Goal: Check status: Check status

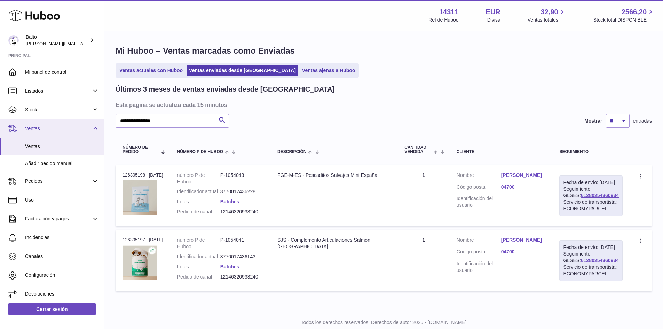
click at [67, 132] on link "Ventas" at bounding box center [52, 128] width 104 height 19
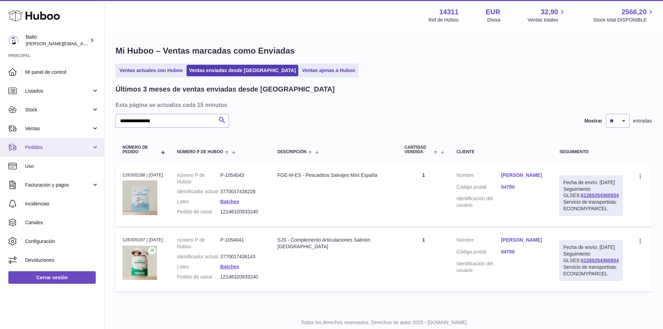
click at [61, 144] on span "Pedidos" at bounding box center [58, 147] width 66 height 7
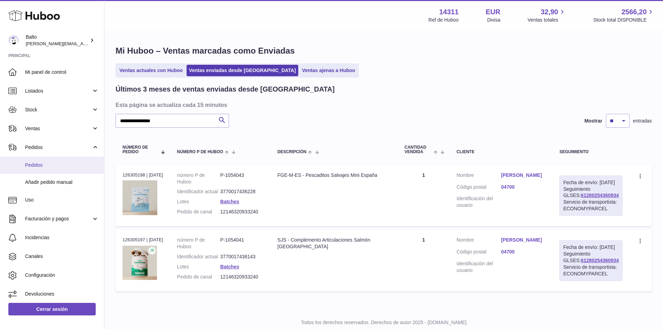
click at [43, 162] on span "Pedidos" at bounding box center [62, 165] width 74 height 7
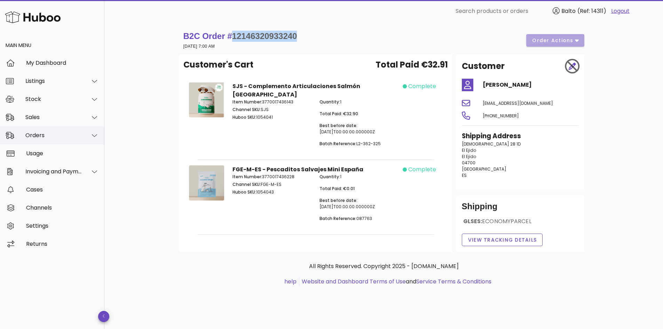
click at [46, 134] on div "Orders" at bounding box center [53, 135] width 57 height 7
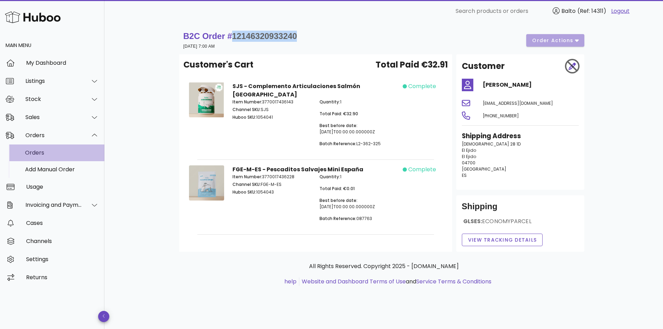
click at [47, 151] on div "Orders" at bounding box center [62, 152] width 74 height 7
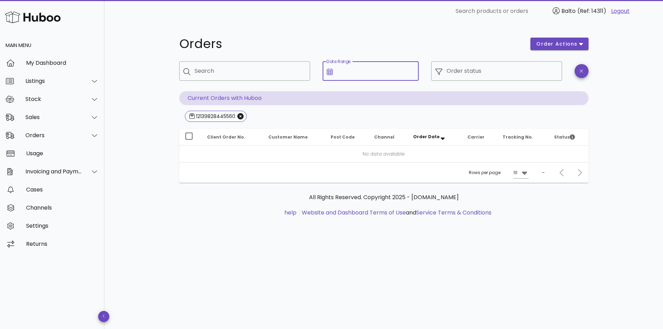
click at [328, 73] on icon at bounding box center [330, 71] width 6 height 7
click at [348, 70] on input "Date Range" at bounding box center [376, 70] width 78 height 11
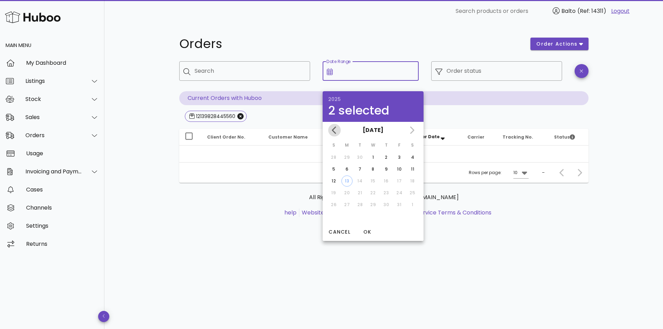
click at [334, 131] on icon "Previous month" at bounding box center [334, 129] width 4 height 7
click at [345, 158] on div "1" at bounding box center [346, 157] width 11 height 6
click at [413, 129] on icon "Next month" at bounding box center [412, 129] width 4 height 7
click at [344, 182] on div "13" at bounding box center [347, 181] width 10 height 6
type input "**********"
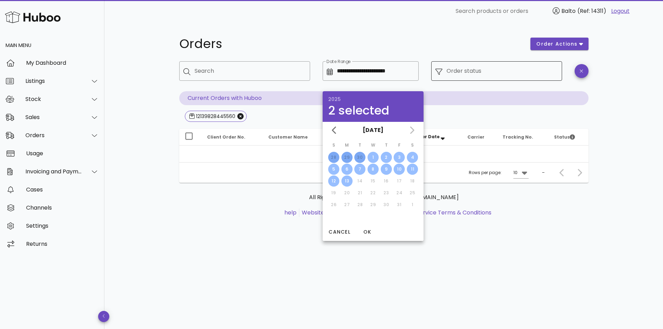
click at [488, 73] on input "Order status" at bounding box center [501, 70] width 111 height 11
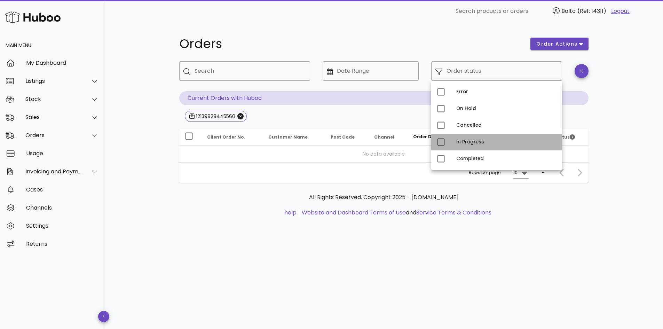
click at [461, 149] on div "In Progress" at bounding box center [496, 142] width 131 height 17
type input "**********"
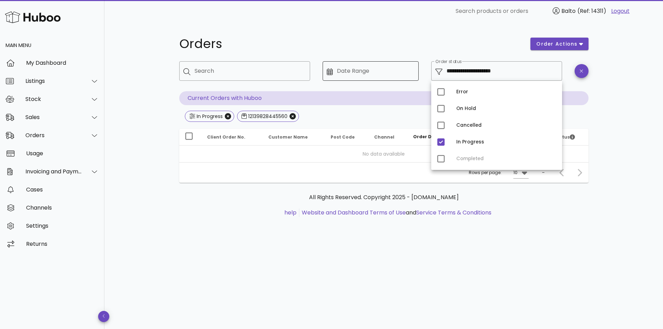
click at [366, 65] on div "Date Range" at bounding box center [376, 70] width 78 height 19
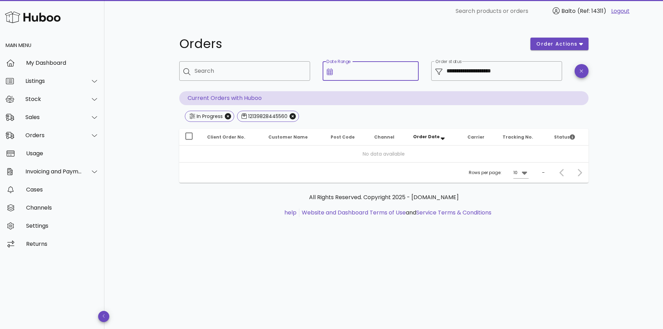
click at [340, 70] on input "Date Range" at bounding box center [376, 70] width 78 height 11
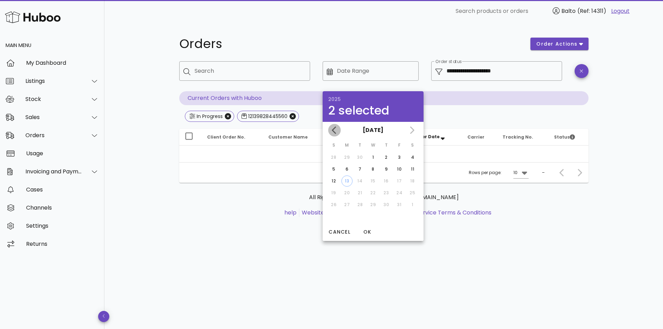
click at [336, 127] on icon "Previous month" at bounding box center [334, 130] width 8 height 8
click at [344, 155] on div "1" at bounding box center [346, 157] width 11 height 6
click at [414, 127] on icon "Next month" at bounding box center [411, 130] width 8 height 8
click at [348, 181] on div "13" at bounding box center [347, 181] width 10 height 6
type input "**********"
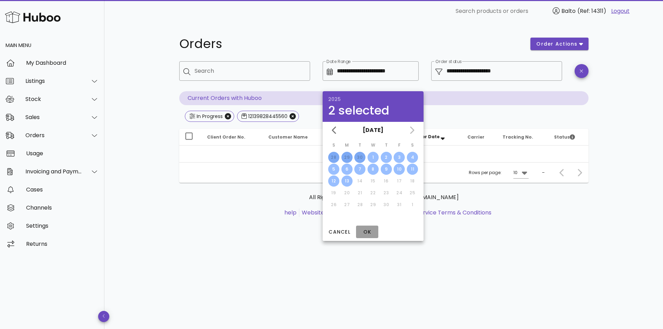
click at [369, 233] on span "OK" at bounding box center [367, 231] width 17 height 7
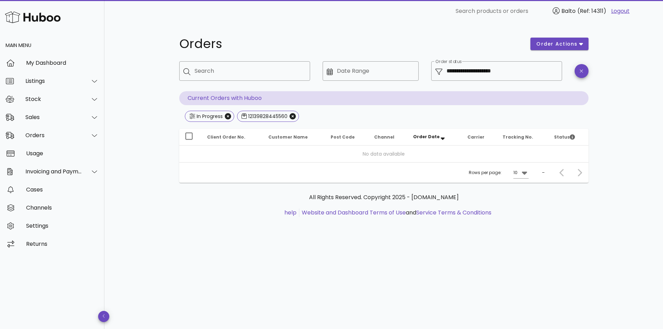
type input "**********"
click at [570, 43] on span "order actions" at bounding box center [557, 43] width 42 height 7
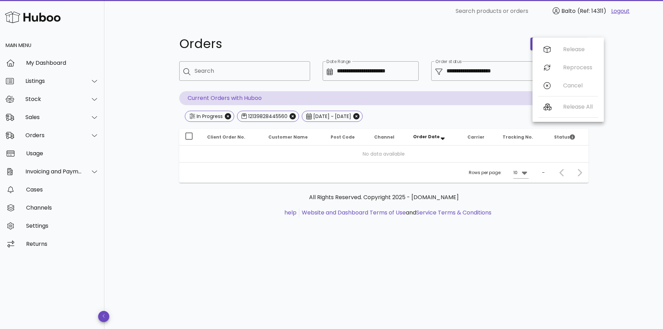
click at [566, 51] on div "Release Reprocess Cancel" at bounding box center [568, 68] width 60 height 57
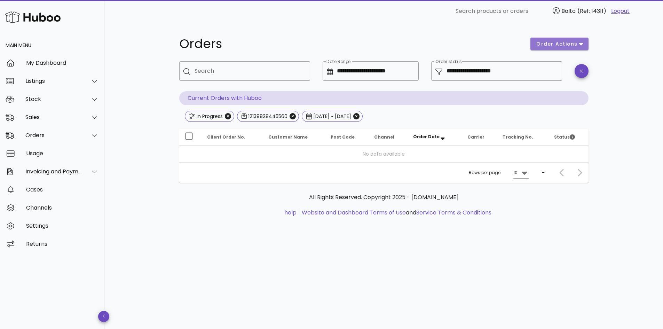
click at [553, 44] on span "order actions" at bounding box center [557, 43] width 42 height 7
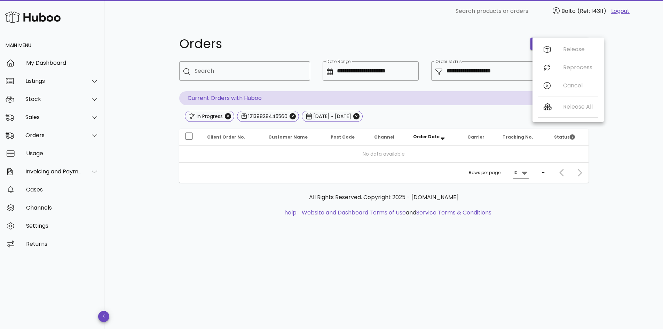
click at [537, 77] on div "Release Reprocess Cancel" at bounding box center [567, 68] width 71 height 57
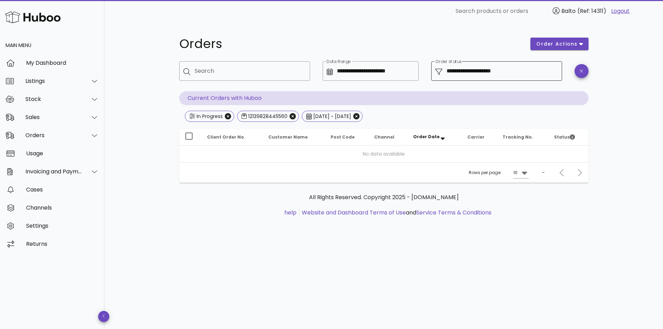
click at [550, 66] on input "**********" at bounding box center [501, 70] width 111 height 11
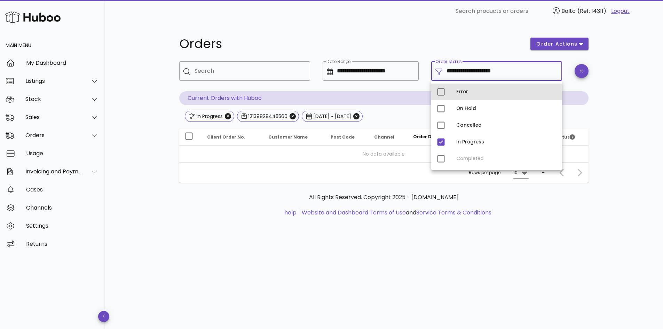
click at [458, 89] on div "Error" at bounding box center [506, 91] width 100 height 11
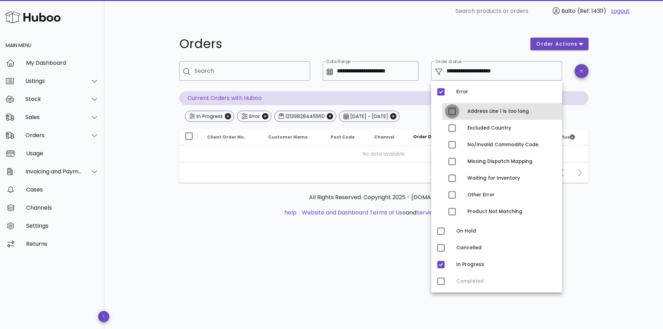
click at [452, 114] on div at bounding box center [452, 111] width 12 height 12
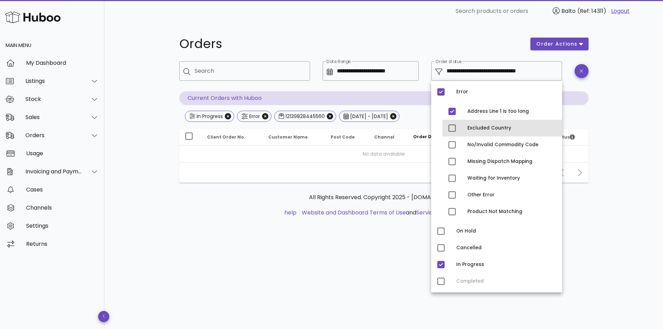
click at [454, 135] on div "Excluded Country" at bounding box center [502, 128] width 120 height 17
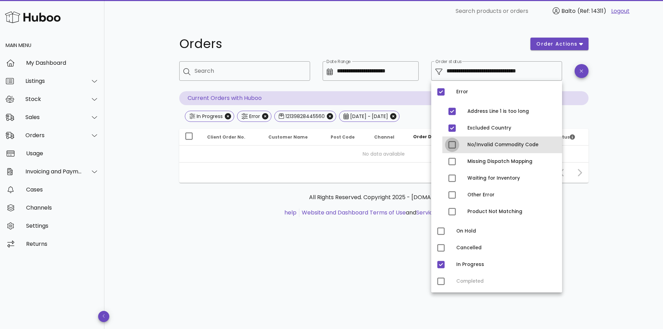
click at [450, 144] on div at bounding box center [452, 145] width 12 height 12
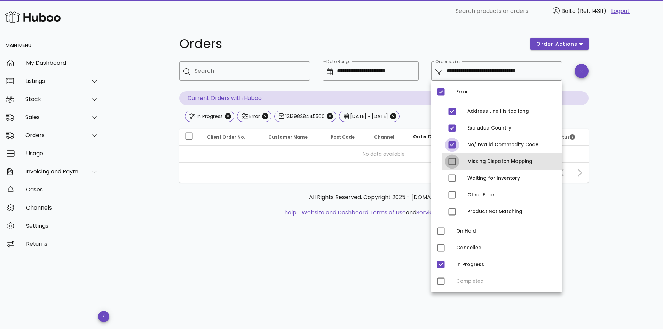
click at [450, 157] on div at bounding box center [452, 162] width 12 height 12
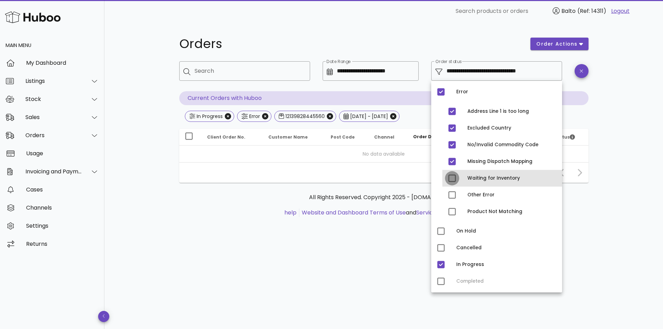
drag, startPoint x: 453, startPoint y: 178, endPoint x: 453, endPoint y: 190, distance: 11.5
click at [453, 178] on div at bounding box center [452, 178] width 12 height 12
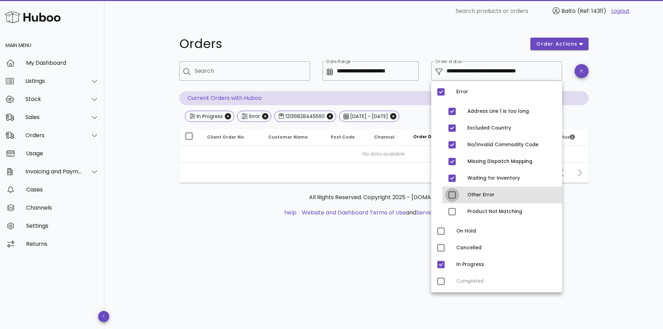
click at [452, 194] on div at bounding box center [452, 195] width 12 height 12
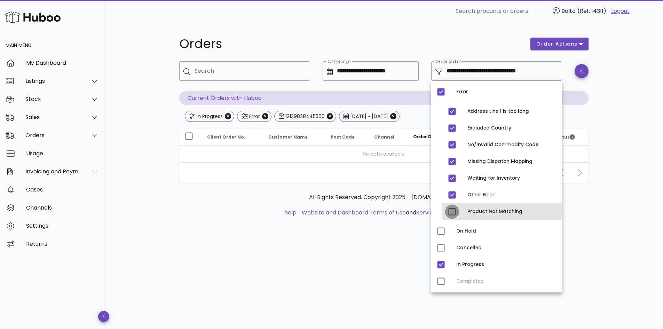
drag, startPoint x: 452, startPoint y: 209, endPoint x: 450, endPoint y: 216, distance: 7.4
click at [452, 209] on div at bounding box center [452, 212] width 12 height 12
click at [444, 224] on div "Error Address Line 1 is too long Excluded Country No/Invalid Commodity Code Mis…" at bounding box center [496, 187] width 131 height 212
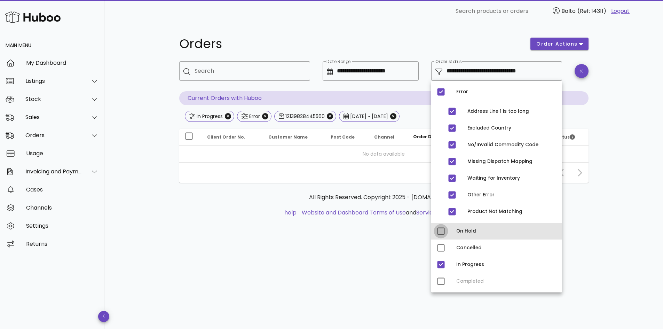
click at [443, 230] on div at bounding box center [441, 231] width 12 height 12
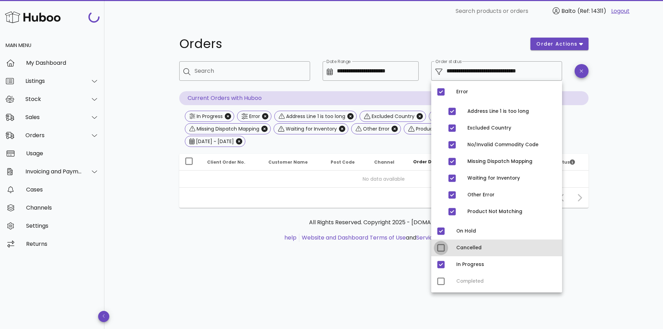
drag, startPoint x: 442, startPoint y: 243, endPoint x: 442, endPoint y: 249, distance: 5.9
click at [442, 245] on div at bounding box center [441, 248] width 12 height 12
type input "**********"
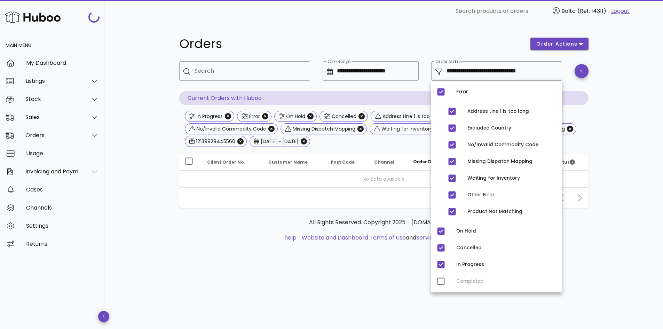
click at [441, 279] on div "Error Address Line 1 is too long Excluded Country No/Invalid Commodity Code Mis…" at bounding box center [496, 187] width 131 height 212
click at [445, 283] on div "Error Address Line 1 is too long Excluded Country No/Invalid Commodity Code Mis…" at bounding box center [496, 187] width 131 height 212
click at [443, 281] on div "Error Address Line 1 is too long Excluded Country No/Invalid Commodity Code Mis…" at bounding box center [496, 187] width 131 height 212
click at [222, 214] on div "All Rights Reserved. Copyright 2025 - huboo.co.uk help Website and Dashboard Te…" at bounding box center [383, 234] width 409 height 52
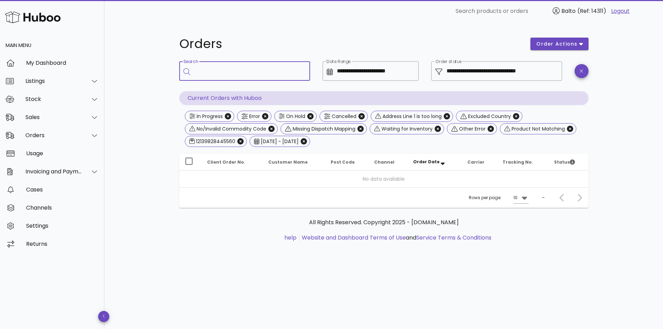
click at [214, 72] on input "Search" at bounding box center [249, 70] width 110 height 11
paste input "**********"
click at [250, 68] on input "**********" at bounding box center [245, 70] width 102 height 11
type input "**********"
click at [303, 73] on icon "clear icon" at bounding box center [301, 71] width 8 height 8
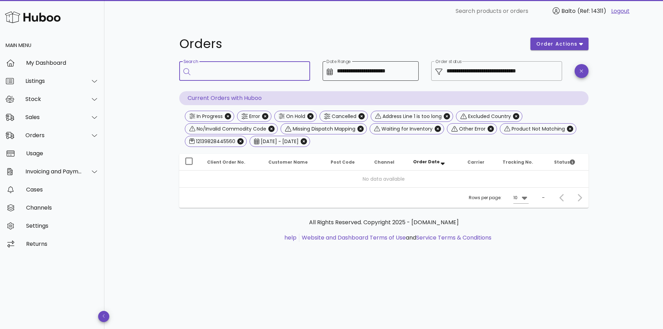
click at [351, 66] on input "**********" at bounding box center [376, 70] width 78 height 11
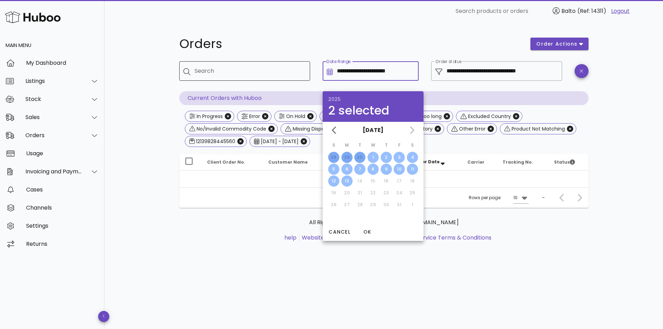
click at [351, 66] on input "**********" at bounding box center [376, 70] width 78 height 11
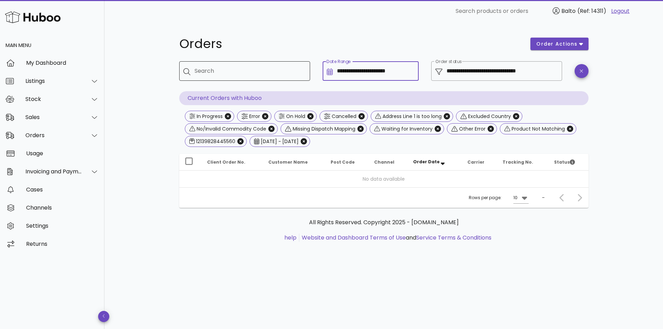
click at [351, 66] on input "**********" at bounding box center [376, 70] width 78 height 11
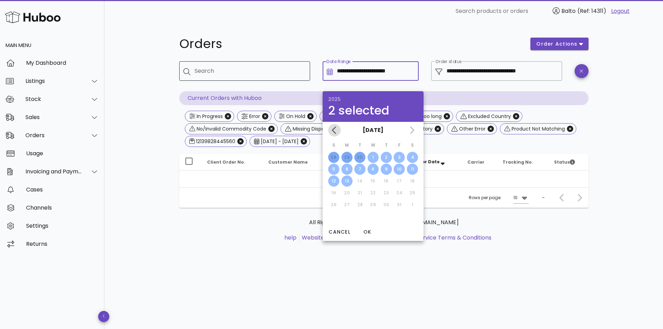
click at [332, 125] on button "Previous month" at bounding box center [334, 130] width 13 height 13
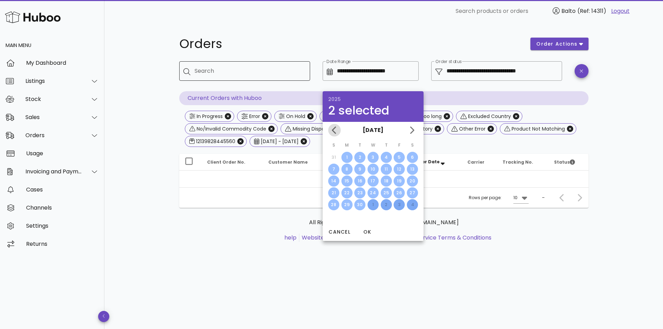
click at [332, 125] on button "Previous month" at bounding box center [334, 130] width 13 height 13
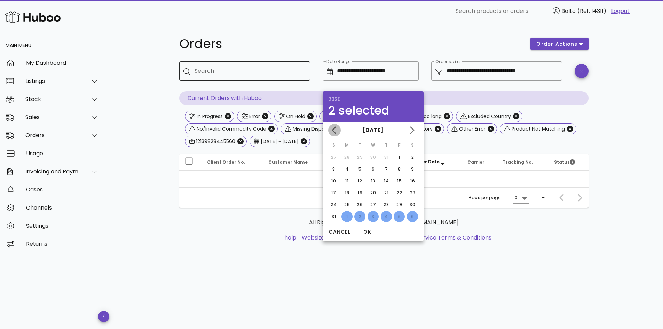
click at [332, 125] on button "Previous month" at bounding box center [334, 130] width 13 height 13
click at [585, 79] on div at bounding box center [581, 76] width 22 height 38
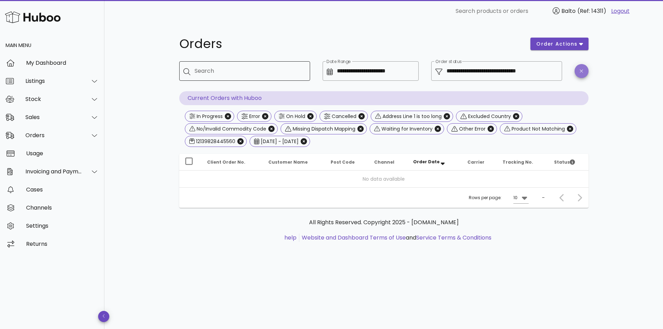
click at [583, 73] on span "button" at bounding box center [581, 71] width 14 height 5
click at [621, 66] on div "**********" at bounding box center [383, 175] width 558 height 307
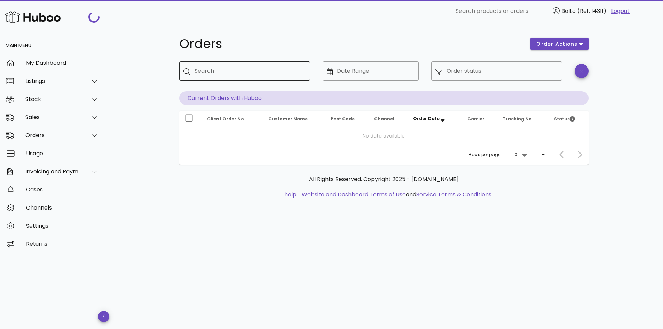
click at [587, 78] on div at bounding box center [581, 76] width 22 height 38
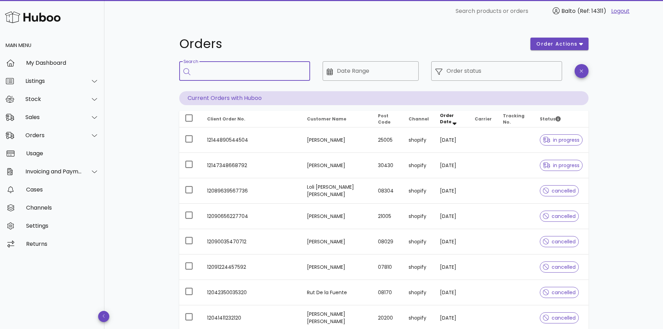
click at [226, 66] on input "Search" at bounding box center [249, 70] width 110 height 11
paste input "**********"
type input "**********"
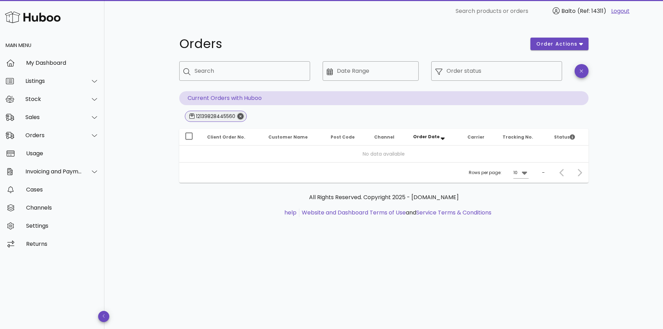
click at [240, 115] on icon "Close" at bounding box center [240, 116] width 6 height 6
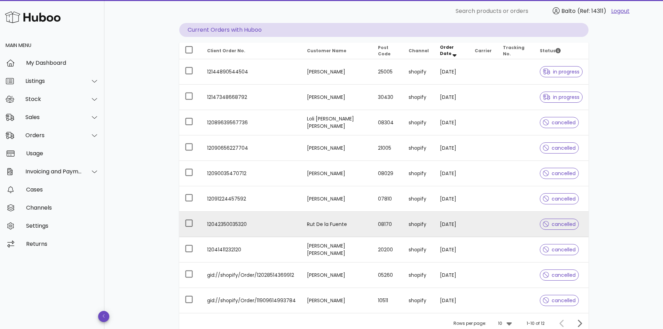
scroll to position [129, 0]
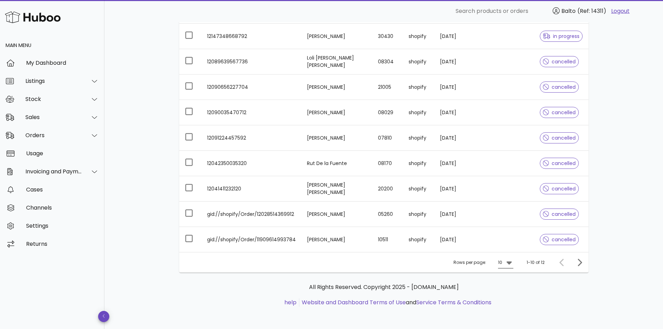
click at [500, 260] on div "10" at bounding box center [500, 262] width 4 height 6
click at [506, 305] on div "50" at bounding box center [507, 301] width 7 height 15
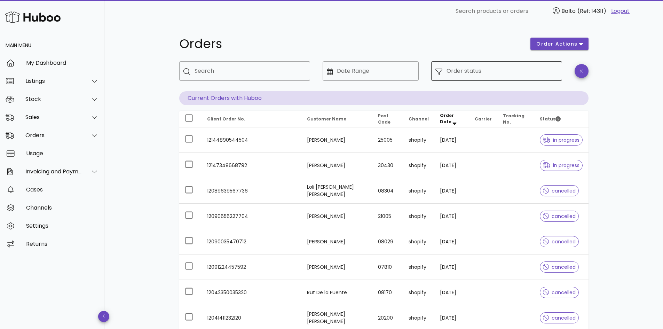
click at [514, 72] on input "Order status" at bounding box center [501, 70] width 111 height 11
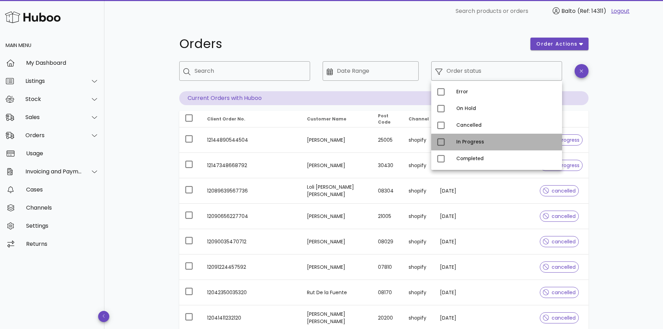
click at [460, 142] on div "In Progress" at bounding box center [506, 142] width 100 height 6
type input "**********"
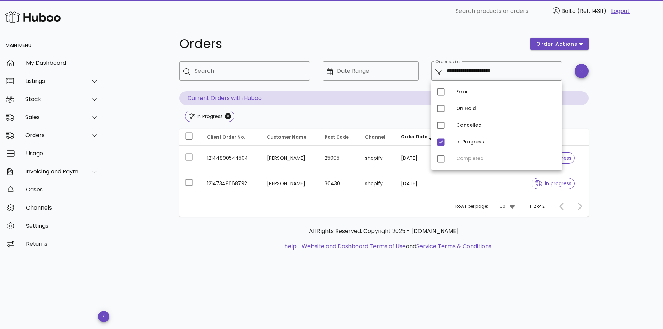
click at [627, 146] on div "**********" at bounding box center [383, 175] width 558 height 307
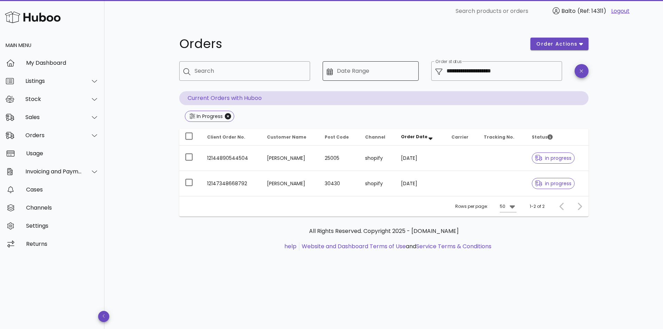
click at [387, 70] on input "Date Range" at bounding box center [376, 70] width 78 height 11
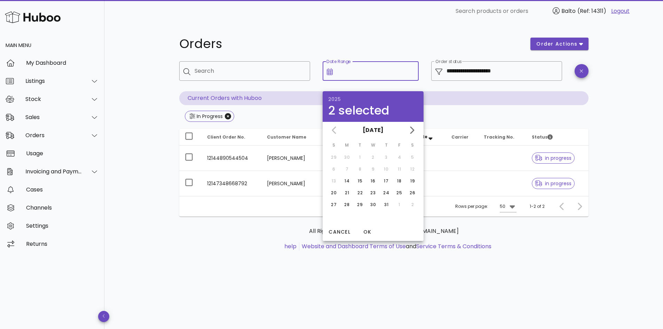
click at [334, 132] on div "July 2025" at bounding box center [373, 130] width 101 height 17
click at [347, 180] on div "14" at bounding box center [346, 181] width 11 height 6
click at [411, 134] on icon "Next month" at bounding box center [412, 129] width 4 height 7
click at [410, 134] on icon "Next month" at bounding box center [412, 129] width 4 height 7
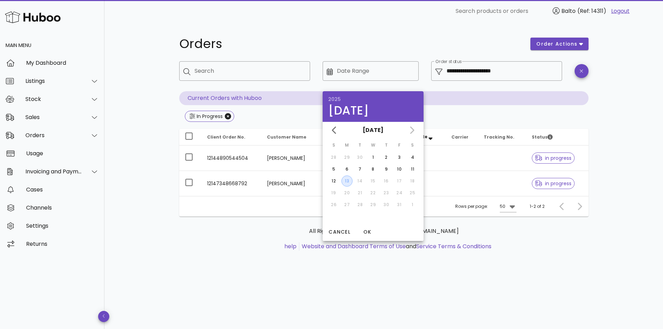
click at [347, 182] on div "13" at bounding box center [347, 181] width 10 height 6
type input "**********"
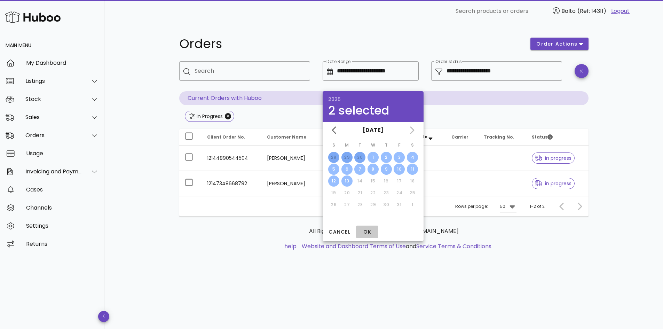
click at [364, 232] on span "OK" at bounding box center [367, 231] width 17 height 7
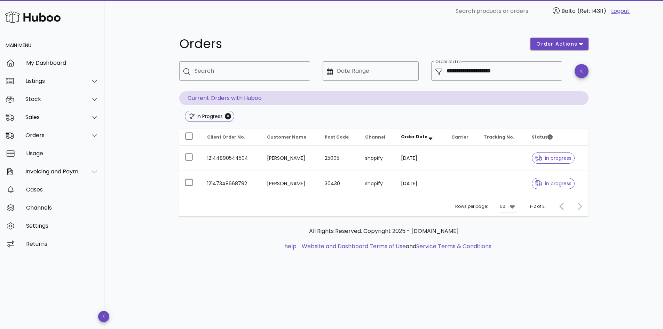
type input "**********"
click at [227, 117] on icon "Close" at bounding box center [228, 116] width 6 height 6
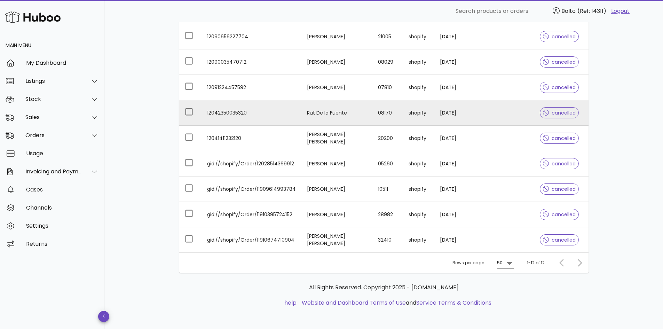
scroll to position [198, 0]
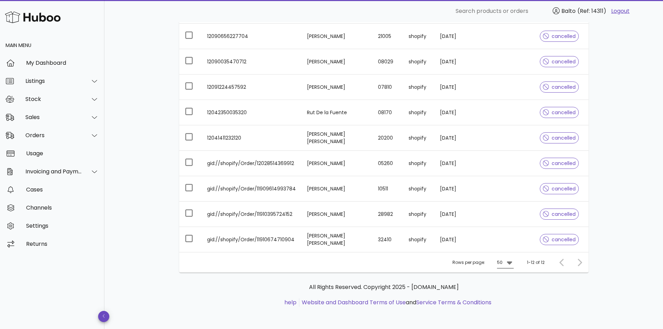
click at [501, 261] on div "50" at bounding box center [500, 262] width 6 height 6
click at [509, 298] on div "50" at bounding box center [506, 301] width 7 height 7
click at [554, 299] on ul "help Website and Dashboard Terms of Use and Service Terms & Conditions" at bounding box center [384, 302] width 398 height 8
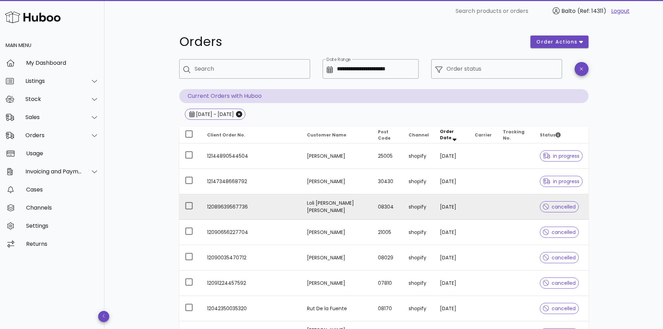
scroll to position [0, 0]
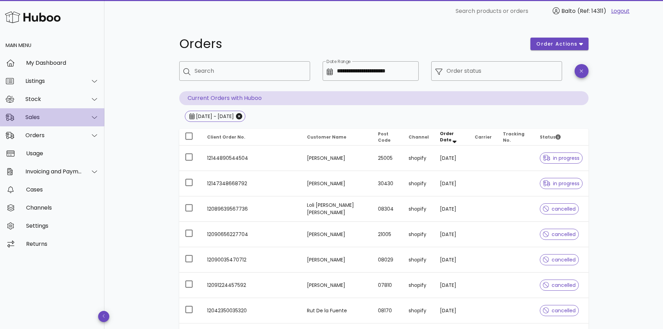
click at [52, 125] on div "Sales" at bounding box center [52, 117] width 104 height 18
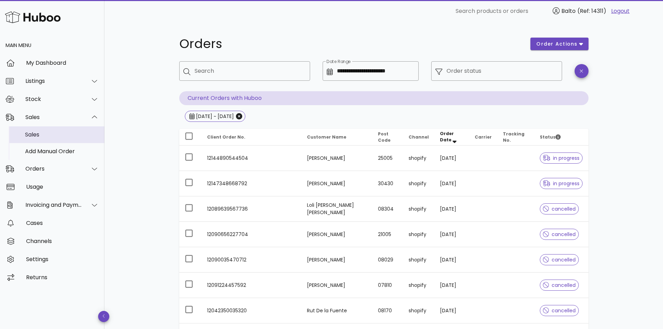
click at [45, 133] on div "Sales" at bounding box center [62, 134] width 74 height 7
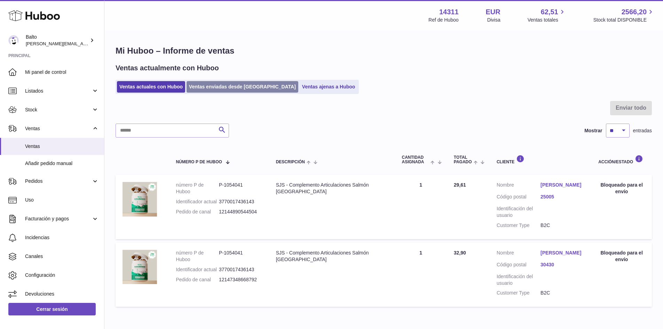
click at [202, 88] on link "Ventas enviadas desde [GEOGRAPHIC_DATA]" at bounding box center [242, 86] width 112 height 11
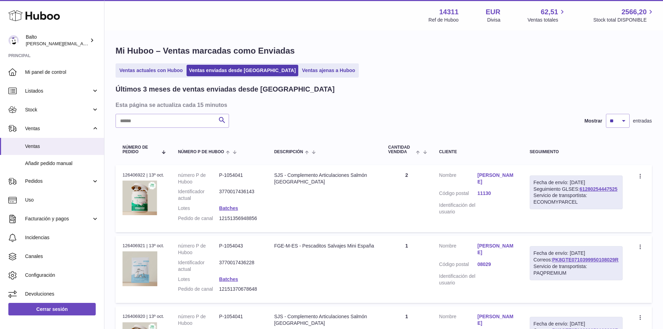
click at [148, 121] on input "text" at bounding box center [172, 121] width 113 height 14
paste input "**********"
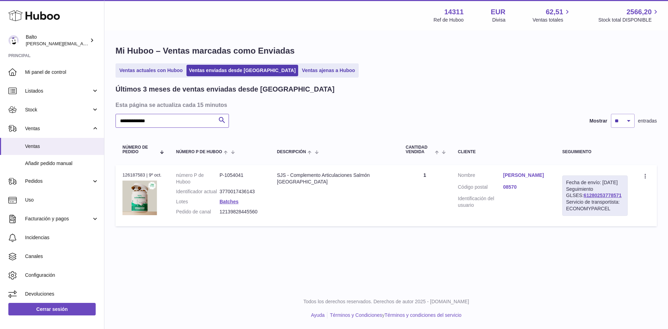
type input "**********"
click at [508, 175] on link "[PERSON_NAME]" at bounding box center [525, 175] width 45 height 7
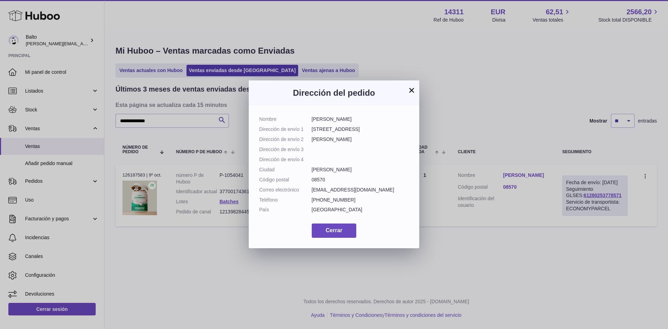
click at [409, 90] on button "×" at bounding box center [411, 90] width 8 height 8
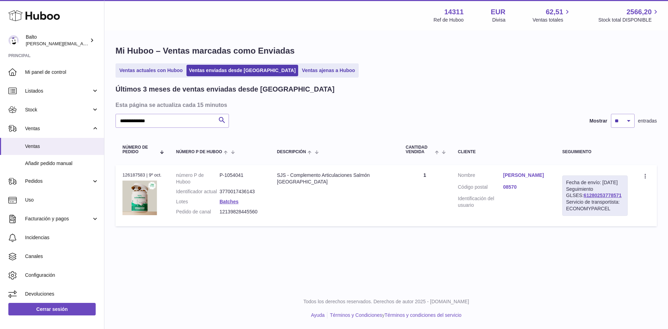
click at [150, 169] on td "N° de pedido 126187583 | 9º oct." at bounding box center [143, 195] width 54 height 61
click at [149, 172] on div "N° de pedido 126187583 | 9º oct." at bounding box center [142, 175] width 40 height 6
click at [584, 198] on link "61280253778571" at bounding box center [603, 195] width 38 height 6
click at [514, 175] on link "[PERSON_NAME]" at bounding box center [525, 175] width 45 height 7
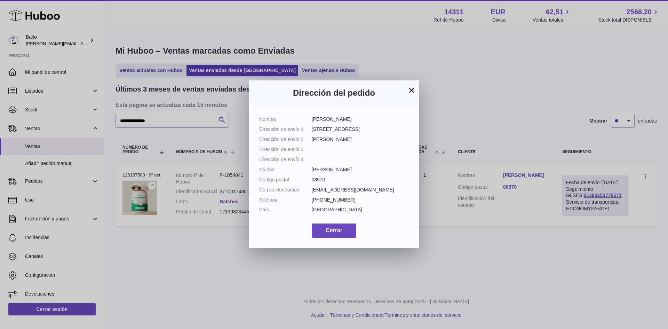
click at [348, 192] on dd "[EMAIL_ADDRESS][DOMAIN_NAME]" at bounding box center [360, 189] width 97 height 7
copy dl "[EMAIL_ADDRESS][DOMAIN_NAME]"
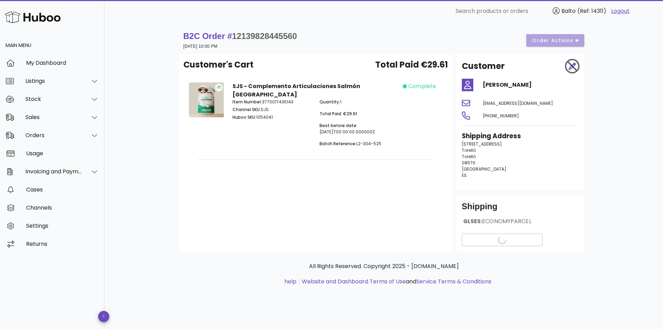
click at [196, 32] on strong "B2C Order # 12139828445560" at bounding box center [240, 35] width 114 height 9
click at [297, 38] on span "12139828445560" at bounding box center [264, 35] width 65 height 9
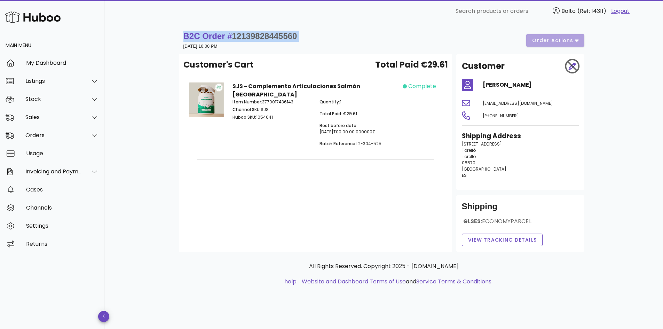
click at [297, 38] on span "12139828445560" at bounding box center [264, 35] width 65 height 9
click at [511, 234] on button "View Tracking details" at bounding box center [502, 239] width 81 height 13
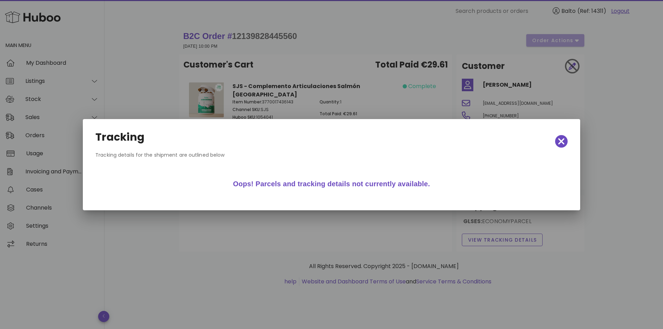
click at [394, 219] on div at bounding box center [331, 164] width 663 height 329
click at [563, 140] on icon "button" at bounding box center [561, 141] width 6 height 6
